Goal: Learn about a topic

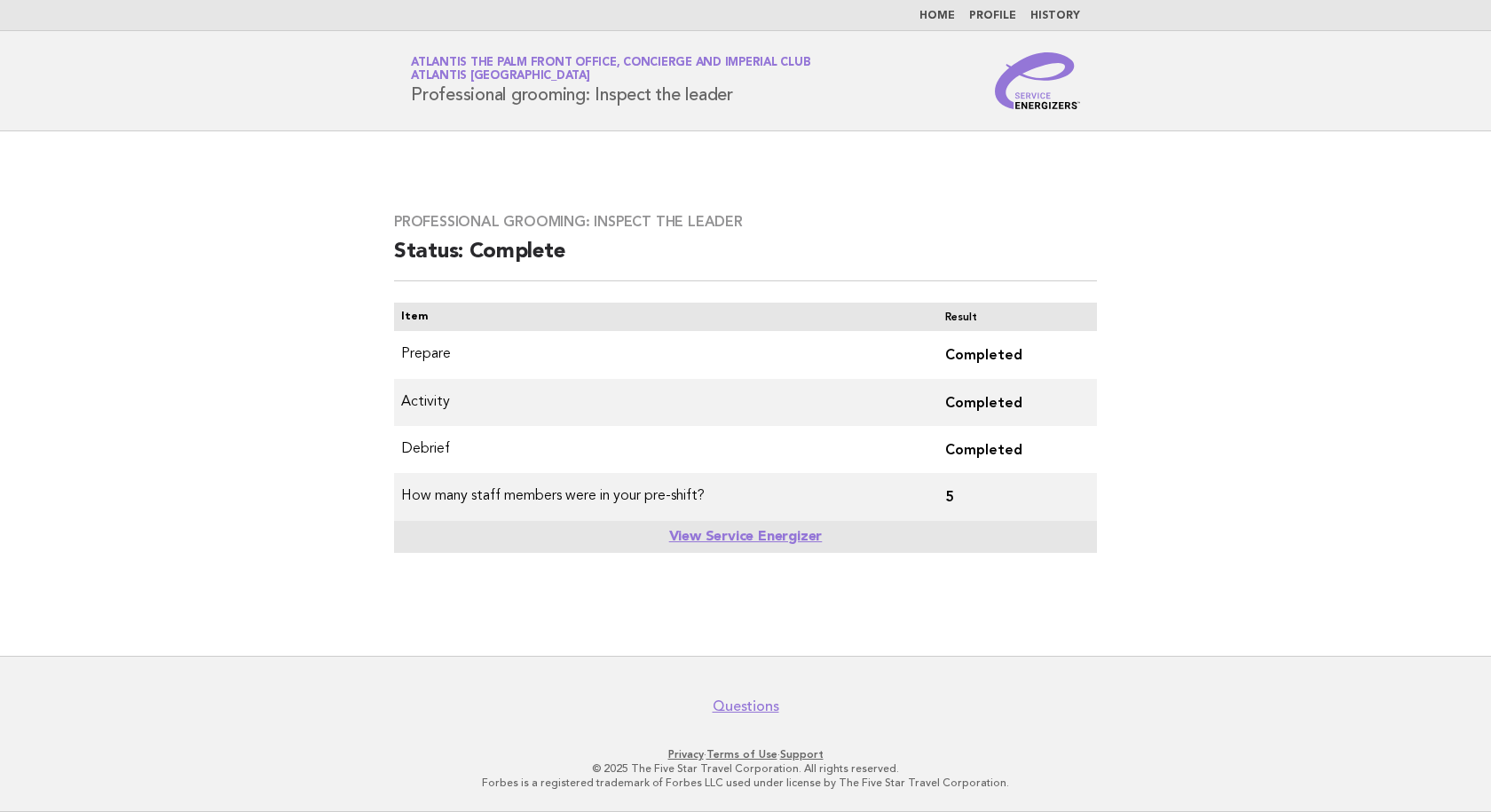
click at [939, 16] on link "Home" at bounding box center [937, 15] width 35 height 10
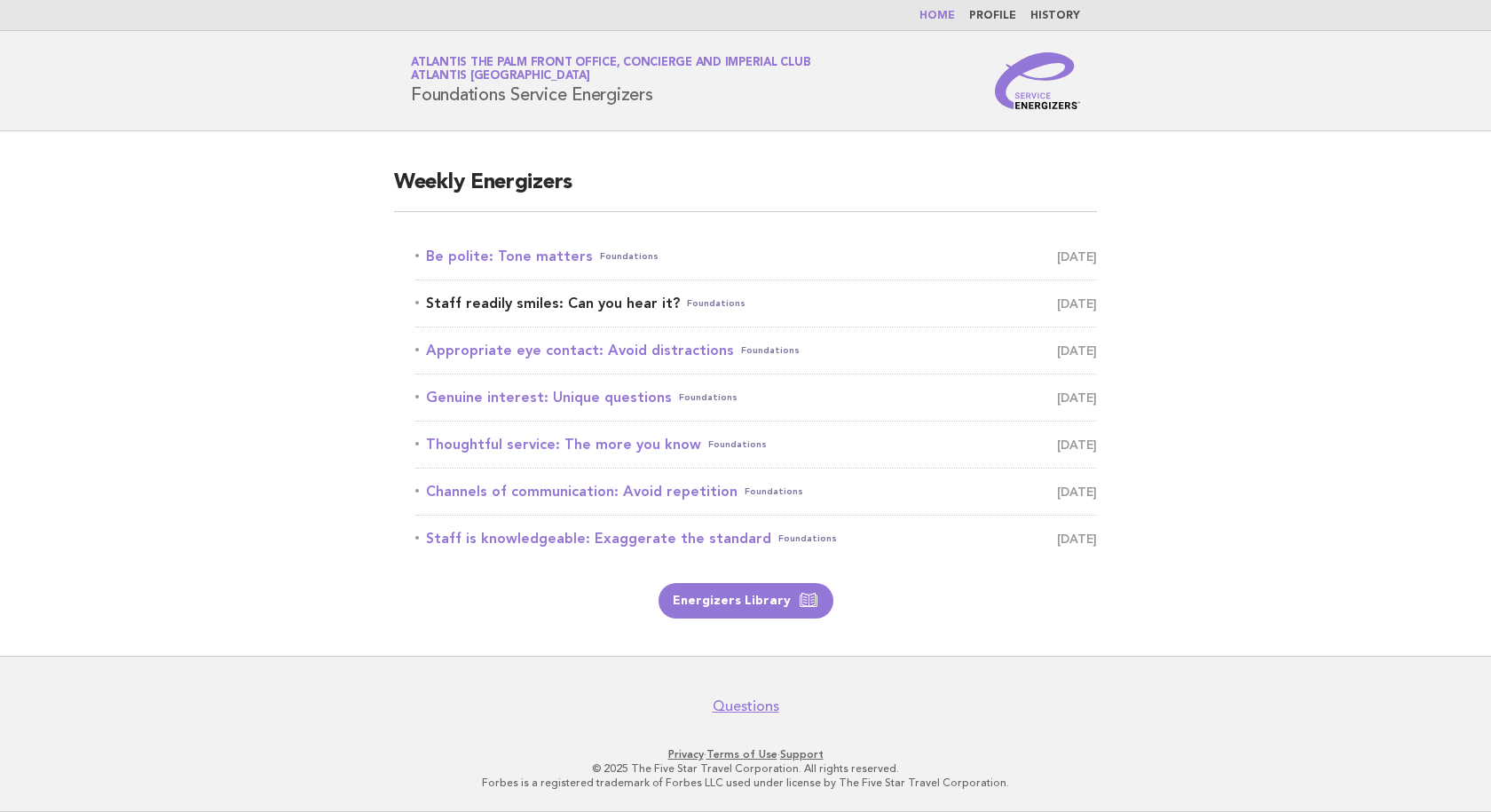
click at [533, 303] on link "Staff readily smiles: Can you hear it? Foundations September 21" at bounding box center [755, 303] width 682 height 25
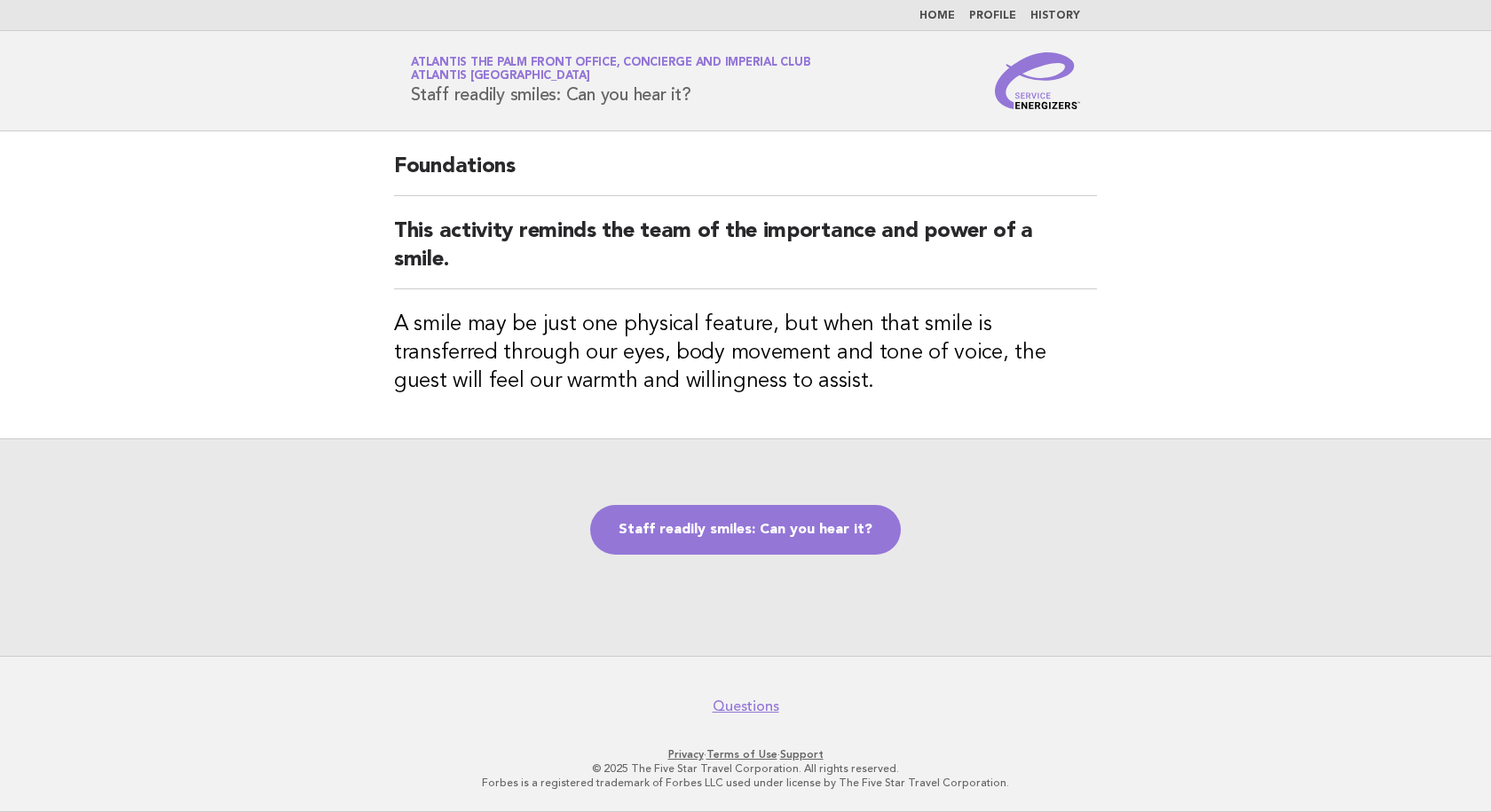
drag, startPoint x: 716, startPoint y: 94, endPoint x: 406, endPoint y: 99, distance: 310.0
click at [406, 99] on div "Service Energizers Atlantis The Palm Front Office, Concierge and Imperial Club …" at bounding box center [745, 80] width 719 height 57
copy h1 "Staff readily smiles: Can you hear it?"
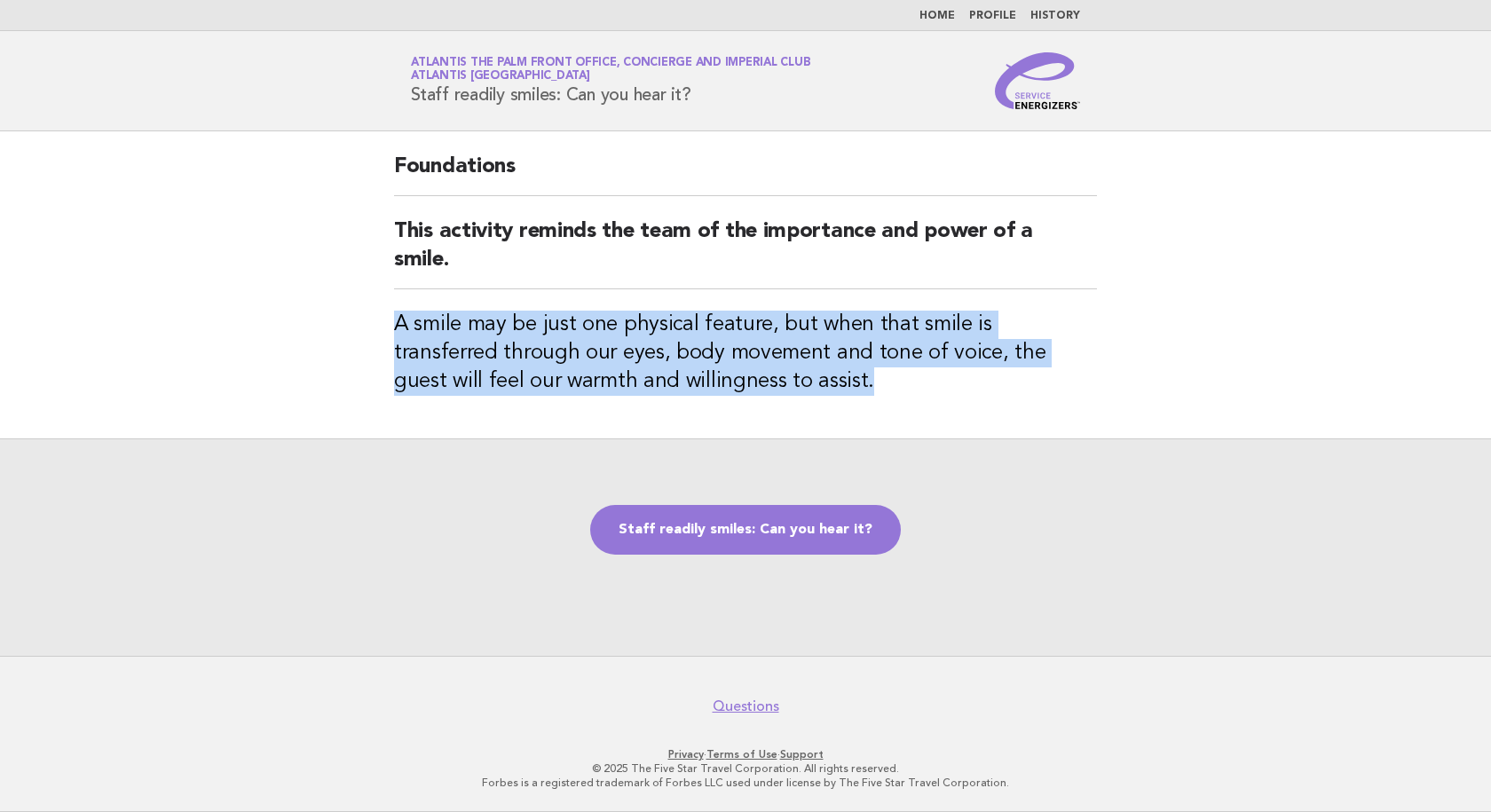
drag, startPoint x: 715, startPoint y: 392, endPoint x: 371, endPoint y: 338, distance: 348.2
click at [371, 338] on main "Foundations This activity reminds the team of the importance and power of a smi…" at bounding box center [745, 393] width 1491 height 524
copy h3 "A smile may be just one physical feature, but when that smile is transferred th…"
